Goal: Task Accomplishment & Management: Manage account settings

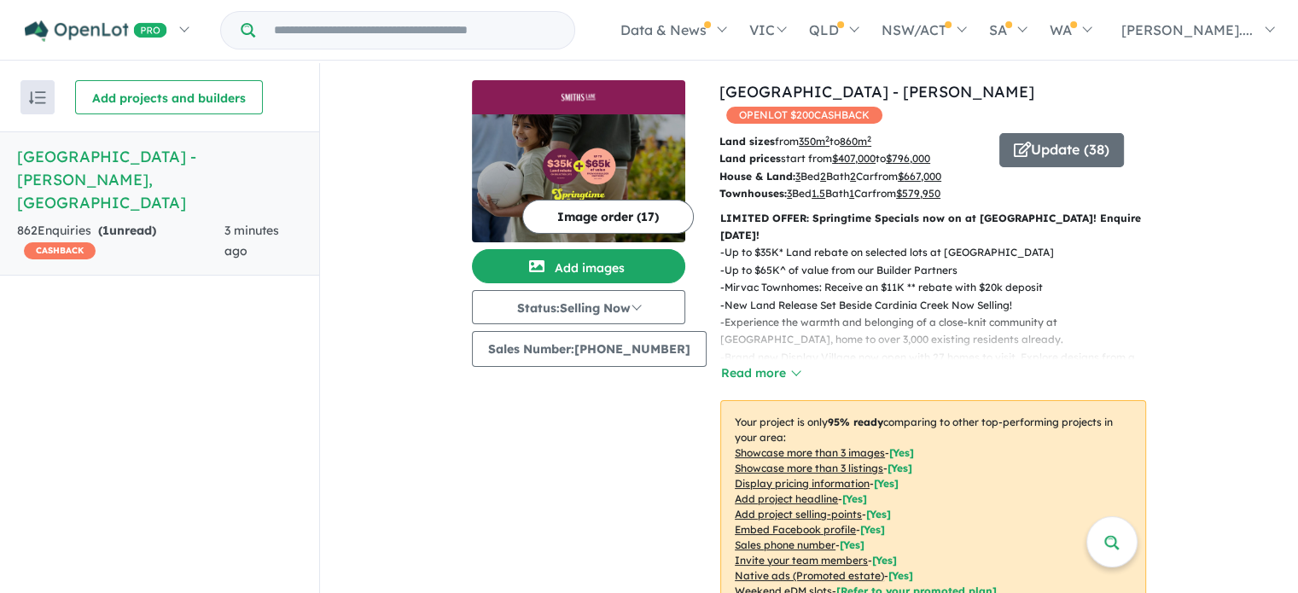
scroll to position [683, 0]
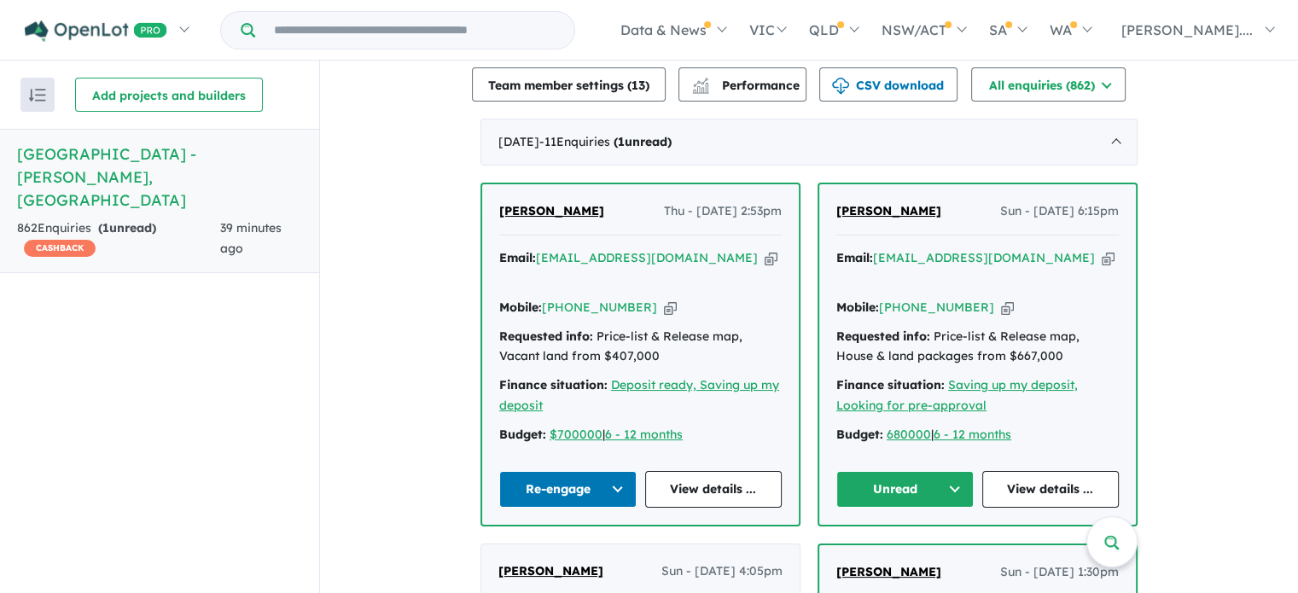
scroll to position [683, 0]
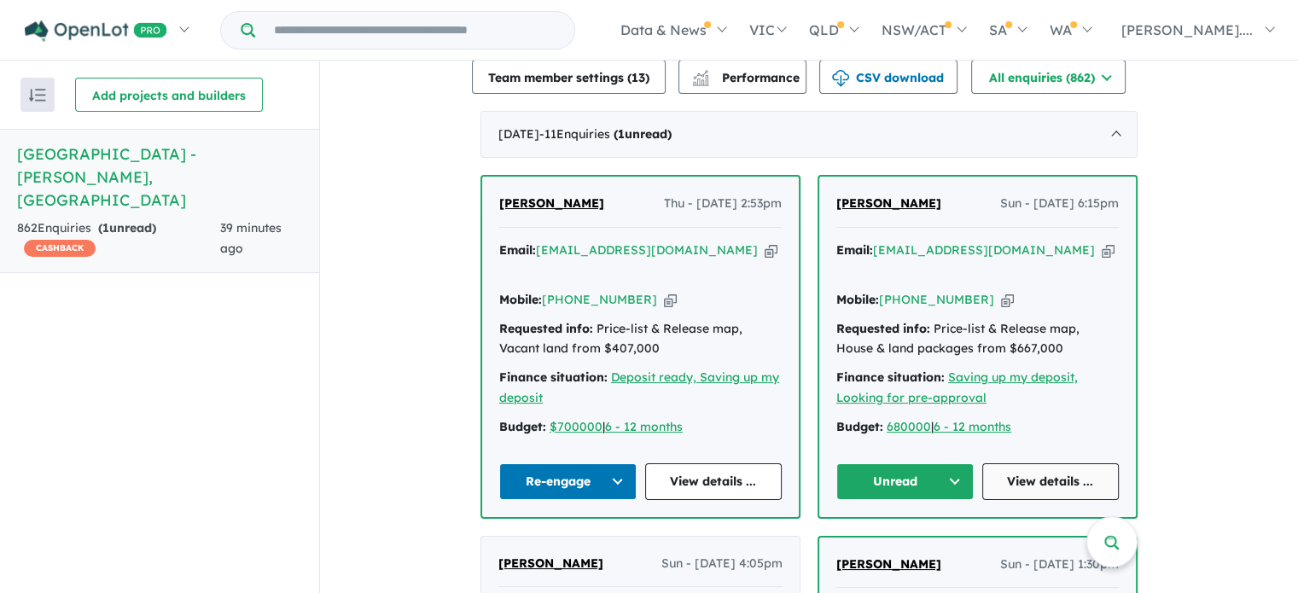
click at [1046, 463] on link "View details ..." at bounding box center [1050, 481] width 137 height 37
click at [947, 463] on button "Unread" at bounding box center [904, 481] width 137 height 37
click at [877, 541] on button "Assigned" at bounding box center [911, 560] width 149 height 39
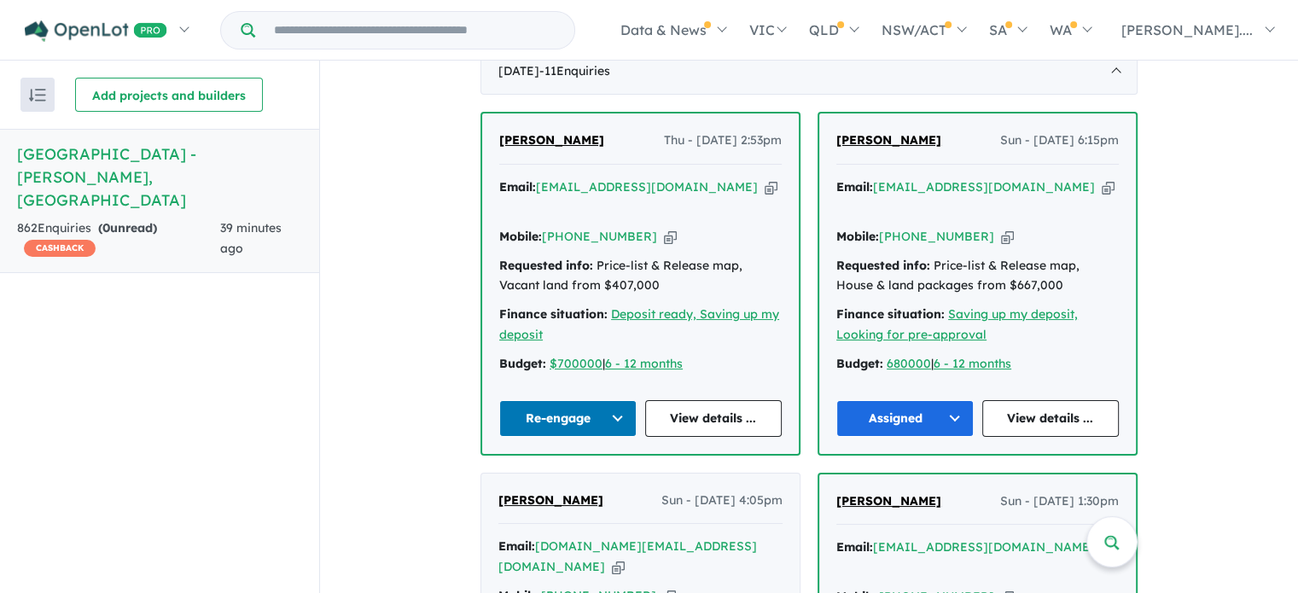
scroll to position [768, 0]
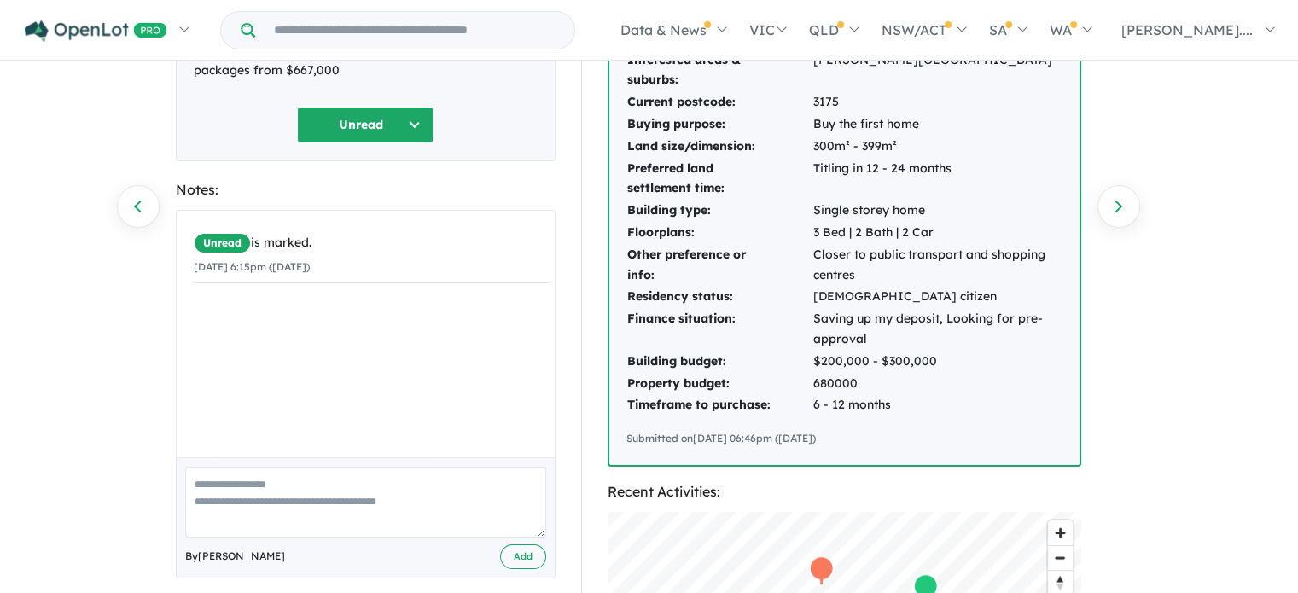
scroll to position [171, 0]
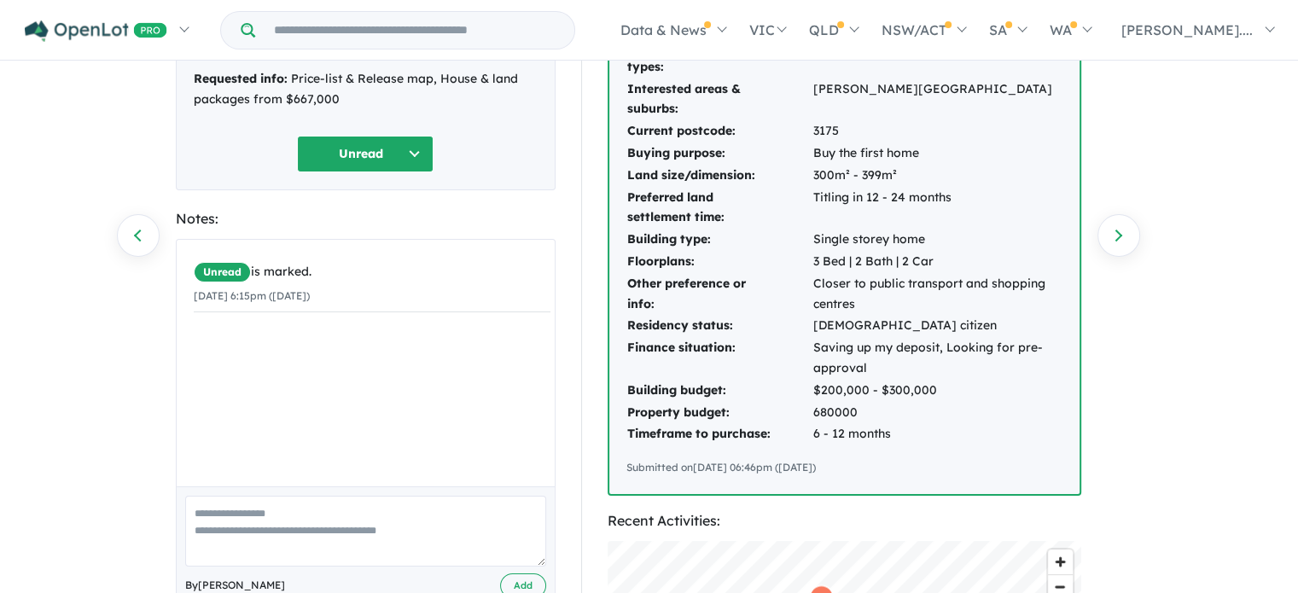
drag, startPoint x: 894, startPoint y: 449, endPoint x: 595, endPoint y: 158, distance: 417.7
click at [595, 158] on div "Buyer Profile: [DATE] Interested product types: House & land packages Intereste…" at bounding box center [852, 521] width 542 height 1149
copy div "Interested product types: House & land packages Interested areas & suburbs: [GE…"
